Goal: Task Accomplishment & Management: Manage account settings

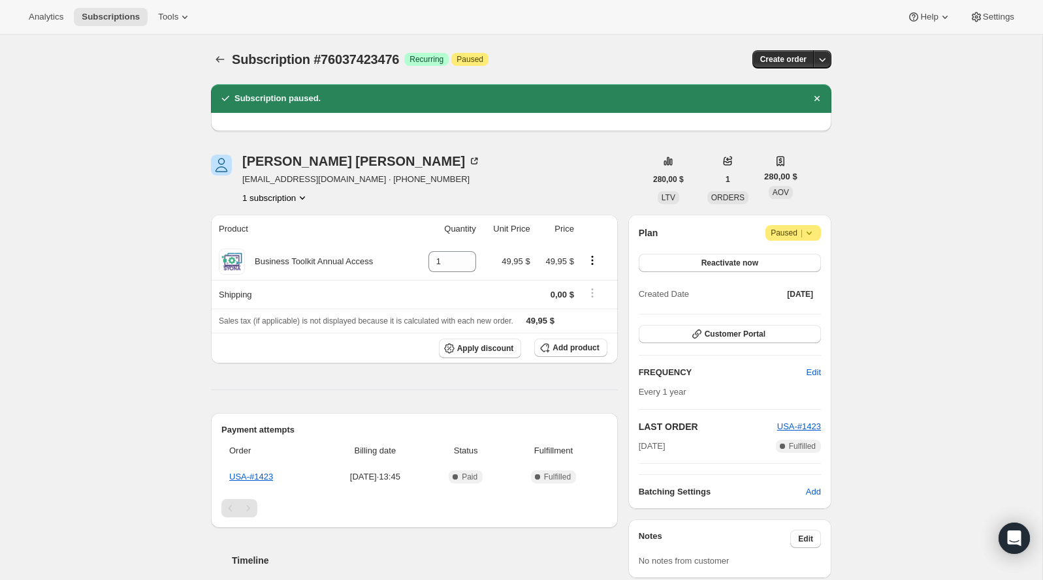
click at [792, 234] on span "Paused |" at bounding box center [792, 233] width 45 height 13
click at [787, 257] on span "Cancel subscription" at bounding box center [789, 258] width 74 height 10
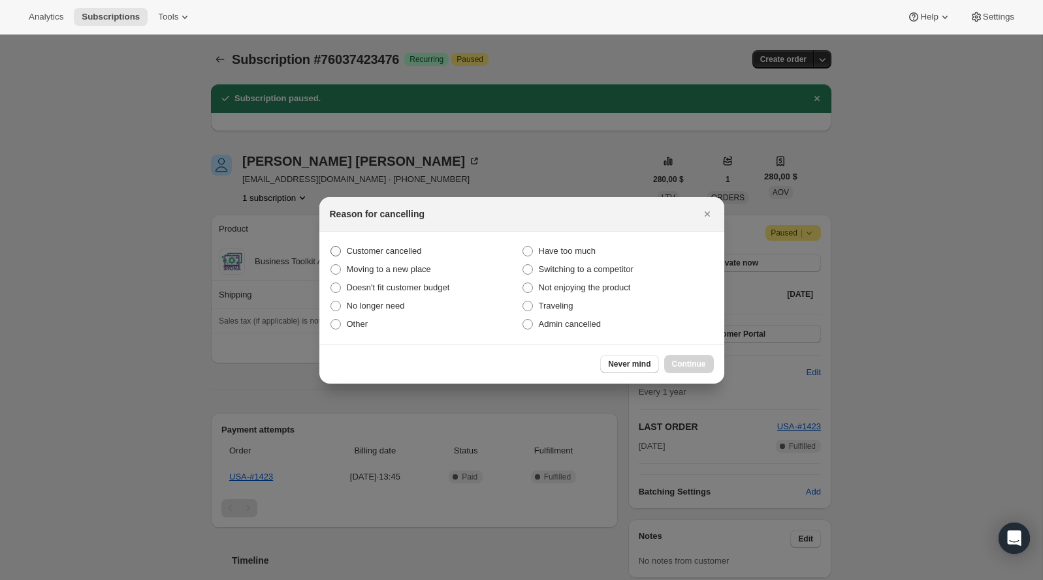
click at [408, 247] on span "Customer cancelled" at bounding box center [384, 251] width 75 height 10
click at [331, 247] on input "Customer cancelled" at bounding box center [330, 246] width 1 height 1
radio input "true"
click at [693, 374] on div "Never mind Continue" at bounding box center [521, 364] width 405 height 40
click at [693, 364] on span "Continue" at bounding box center [689, 364] width 34 height 10
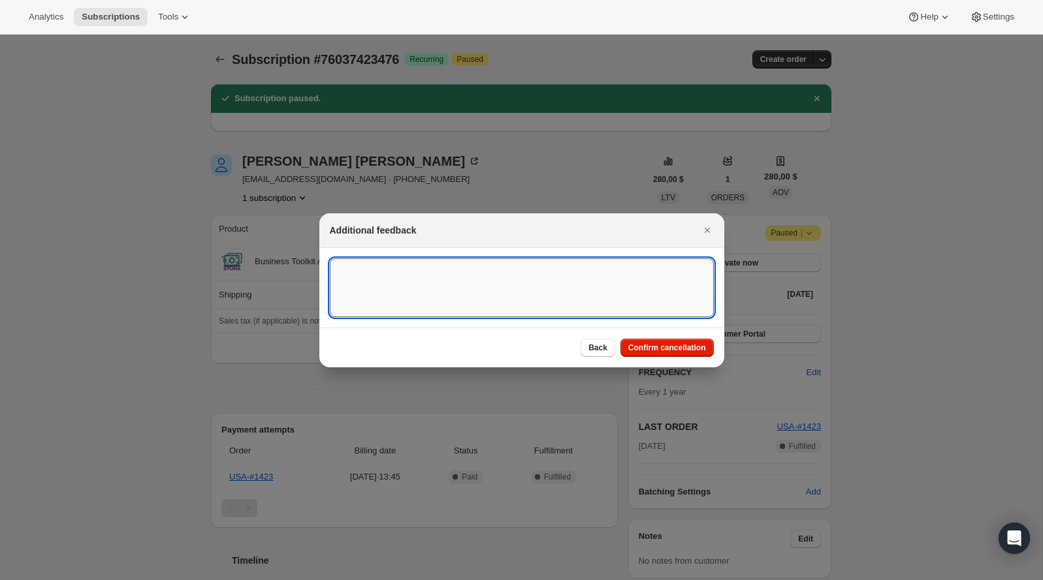
click at [536, 299] on textarea ":rds:" at bounding box center [522, 288] width 384 height 59
type textarea "Customer canceled BA agreement"
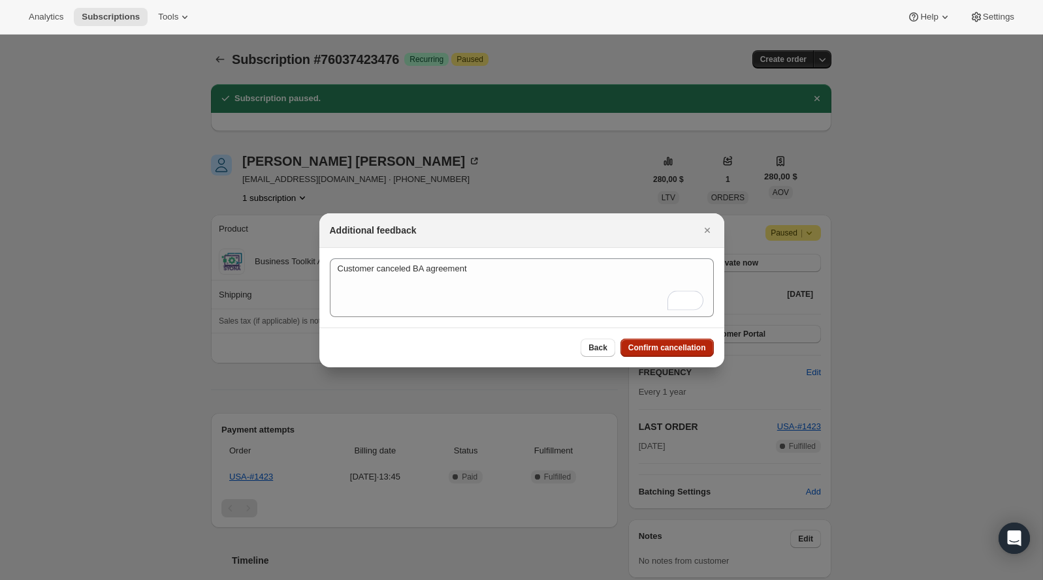
click at [653, 353] on button "Confirm cancellation" at bounding box center [666, 348] width 93 height 18
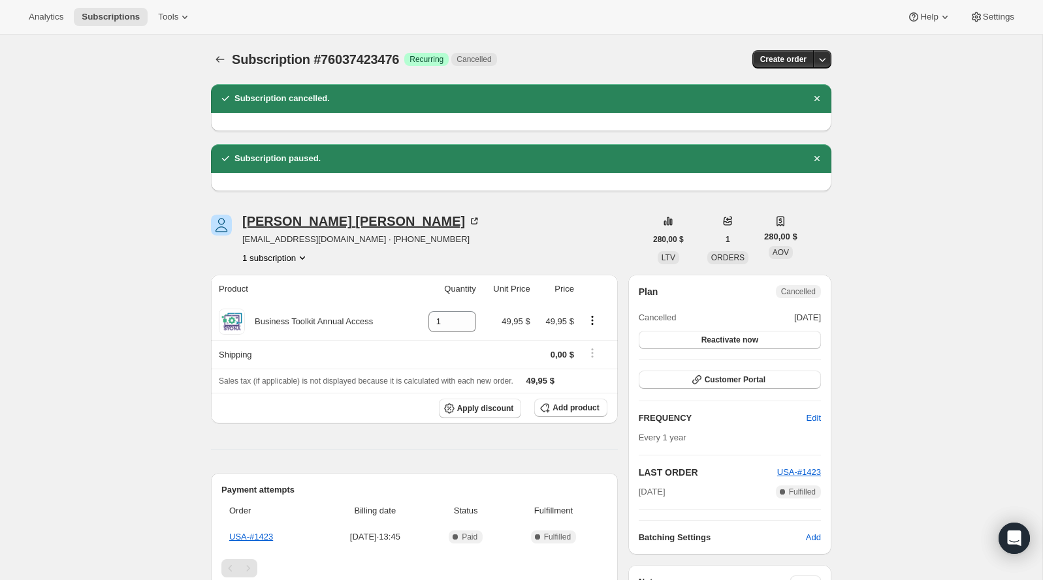
click at [291, 219] on div "[DATE][PERSON_NAME]" at bounding box center [361, 221] width 238 height 13
